Goal: Book appointment/travel/reservation

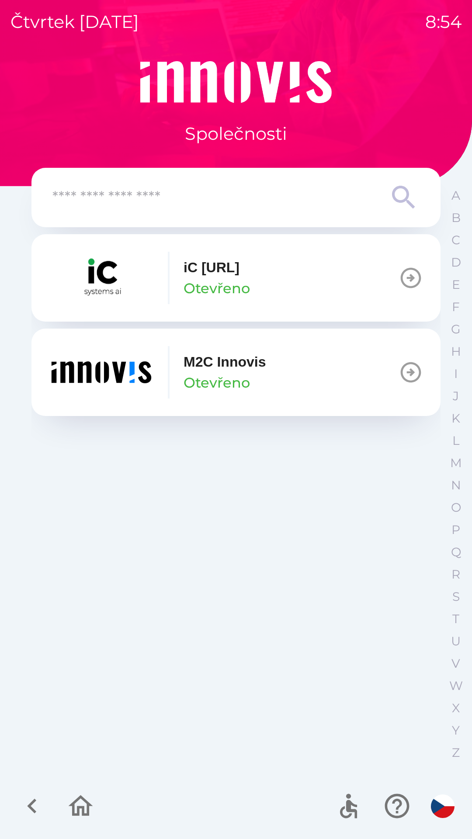
click at [277, 374] on button "M2C Innovis Otevřeno" at bounding box center [235, 372] width 409 height 87
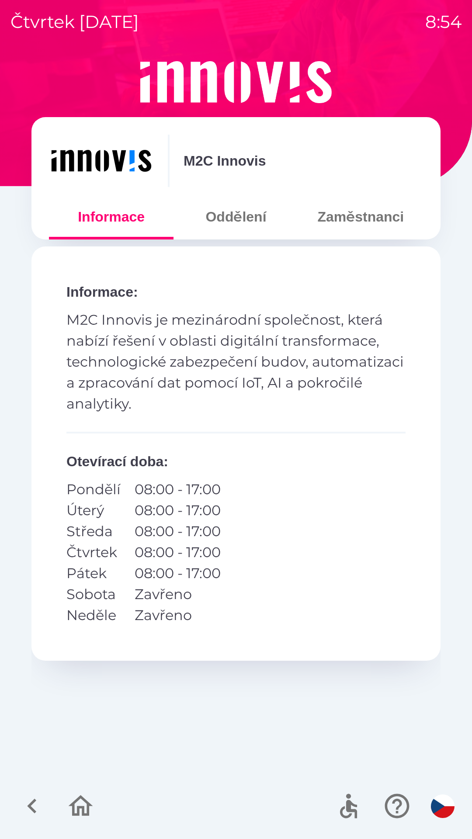
click at [19, 791] on div at bounding box center [56, 806] width 85 height 36
click at [36, 803] on icon "button" at bounding box center [31, 805] width 29 height 29
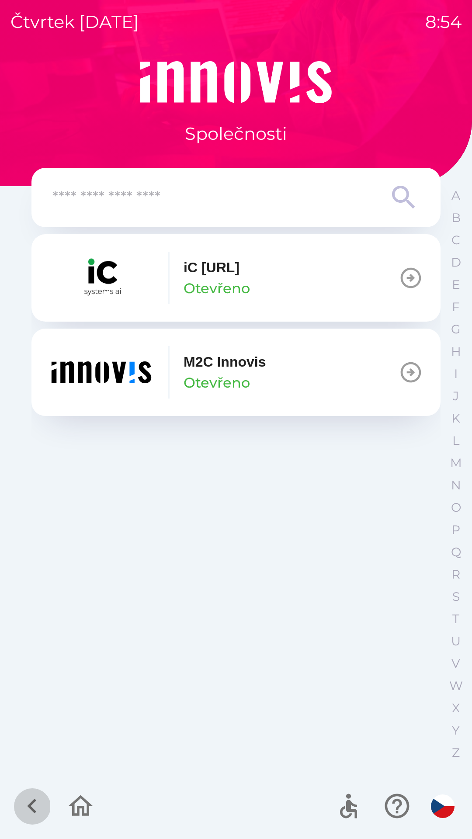
click at [32, 805] on icon "button" at bounding box center [31, 805] width 29 height 29
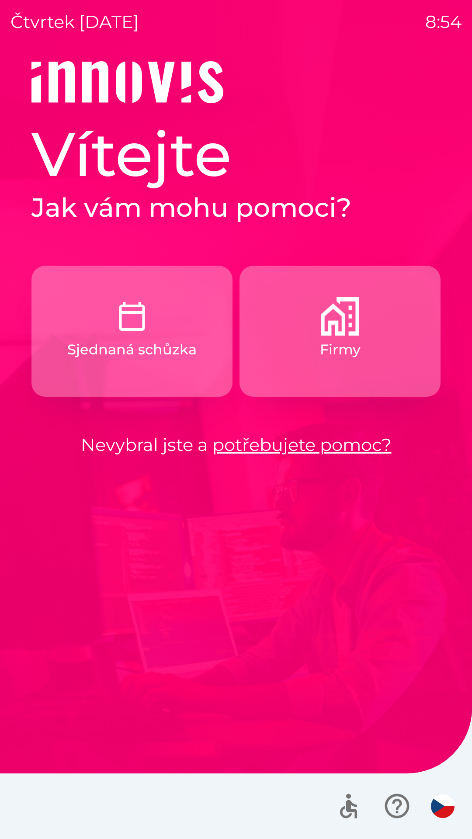
click at [167, 381] on button "Sjednaná schůzka" at bounding box center [131, 331] width 201 height 131
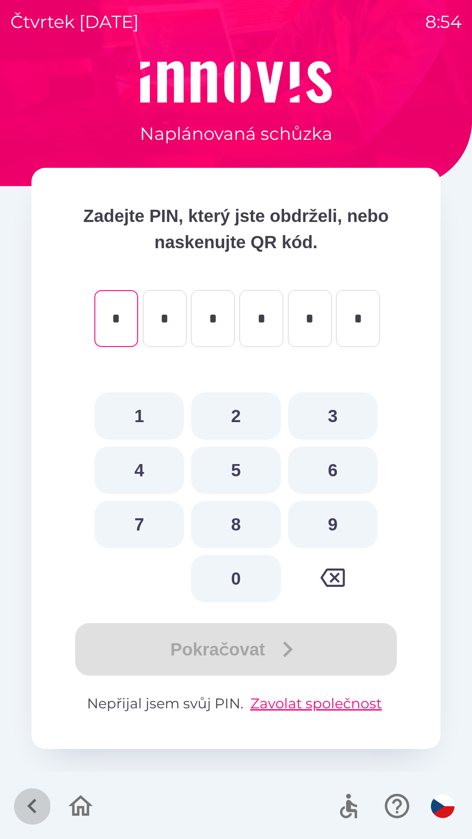
click at [22, 801] on icon "button" at bounding box center [31, 805] width 29 height 29
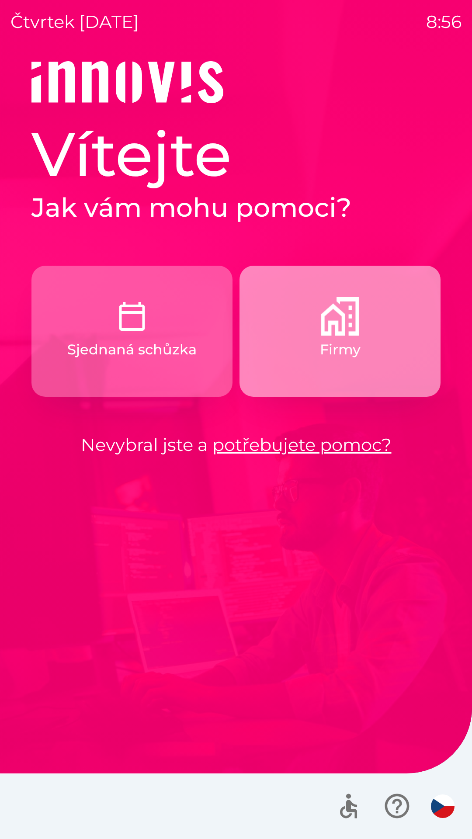
click at [285, 353] on button "Firmy" at bounding box center [339, 331] width 201 height 131
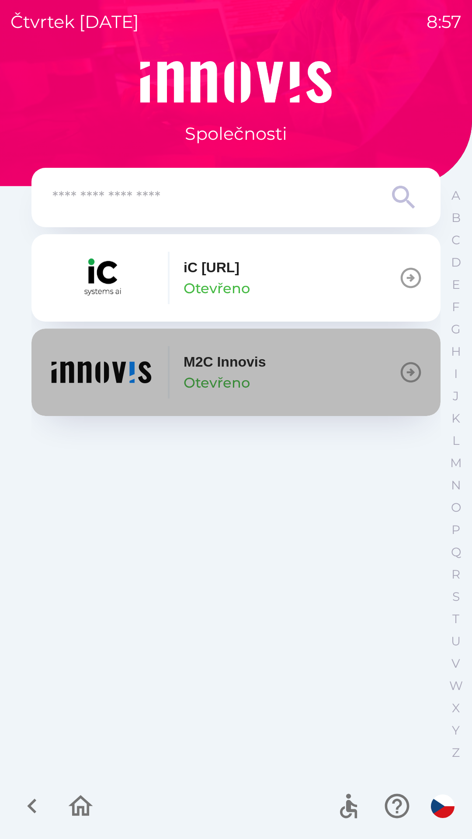
click at [203, 359] on p "M2C Innovis" at bounding box center [225, 361] width 82 height 21
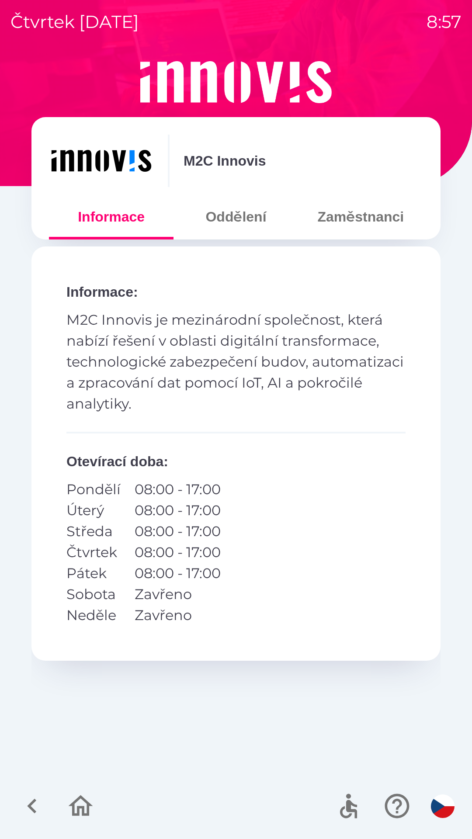
click at [222, 229] on button "Oddělení" at bounding box center [235, 216] width 125 height 31
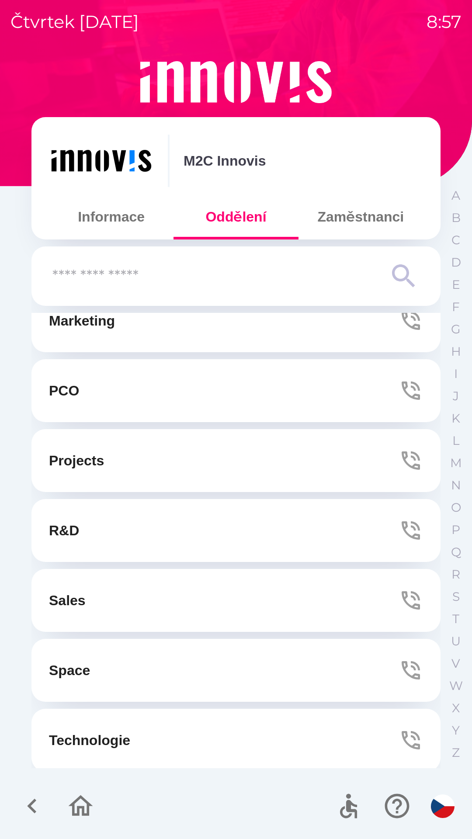
scroll to position [167, 0]
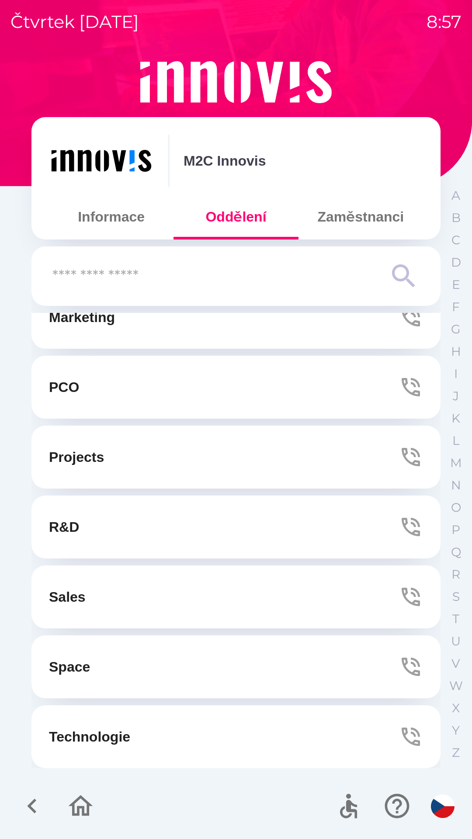
click at [111, 737] on p "Technologie" at bounding box center [89, 736] width 81 height 21
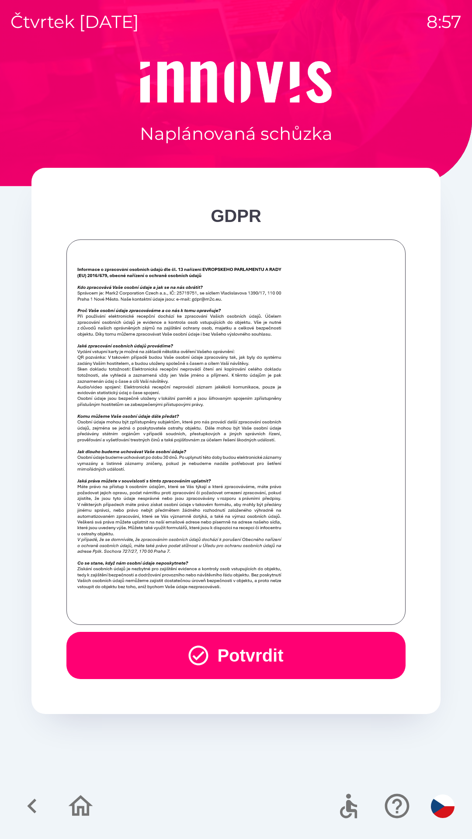
click at [182, 644] on button "Potvrdit" at bounding box center [235, 655] width 339 height 47
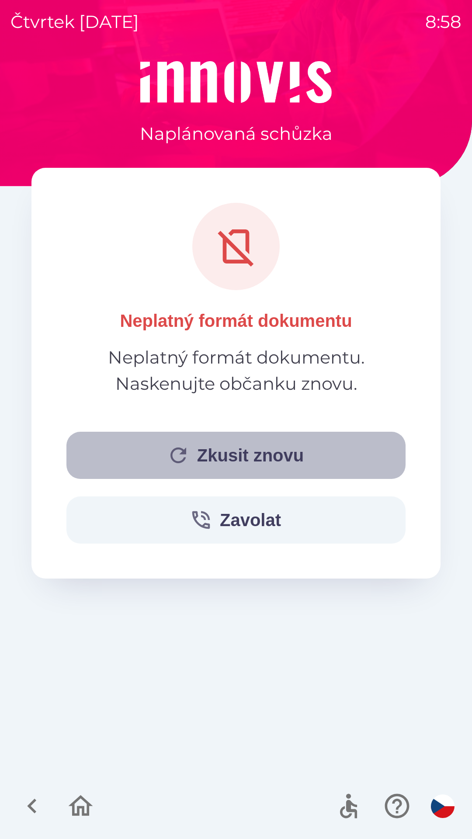
click at [248, 454] on button "Zkusit znovu" at bounding box center [235, 455] width 339 height 47
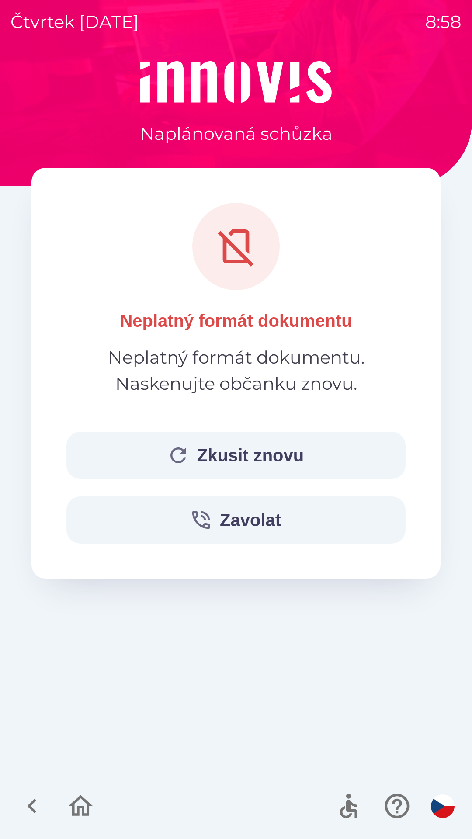
click at [241, 462] on button "Zkusit znovu" at bounding box center [235, 455] width 339 height 47
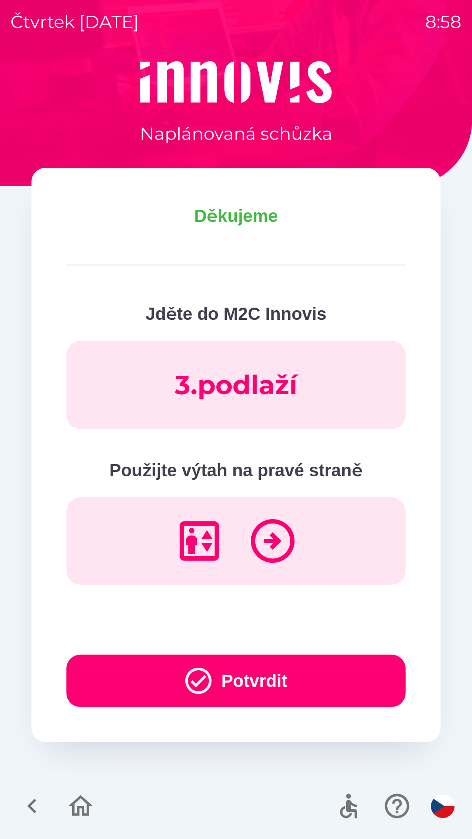
click at [231, 671] on button "Potvrdit" at bounding box center [235, 681] width 339 height 52
